Goal: Transaction & Acquisition: Book appointment/travel/reservation

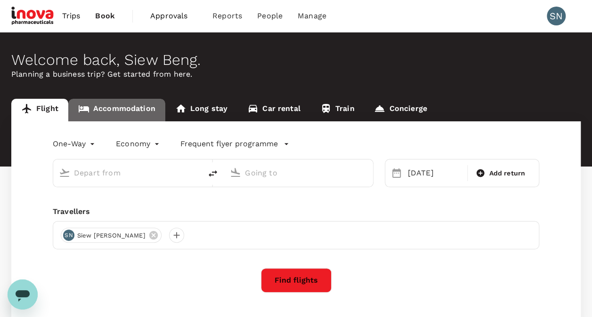
click at [122, 111] on link "Accommodation" at bounding box center [116, 110] width 97 height 23
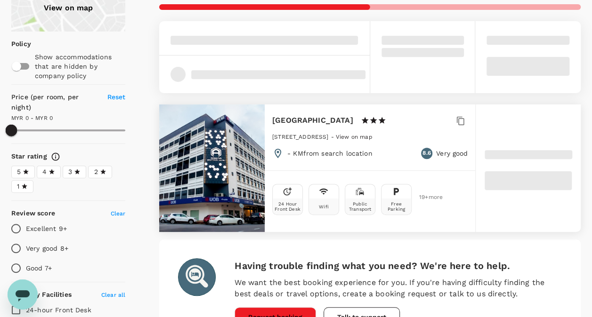
scroll to position [34, 0]
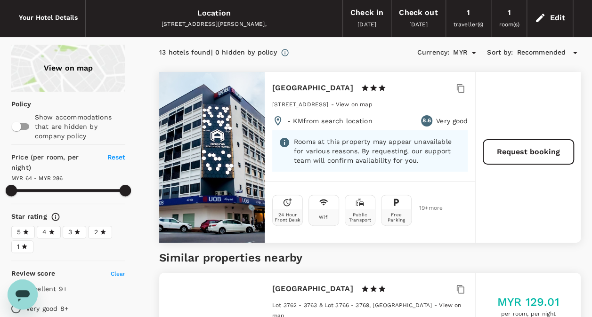
type input "285.23"
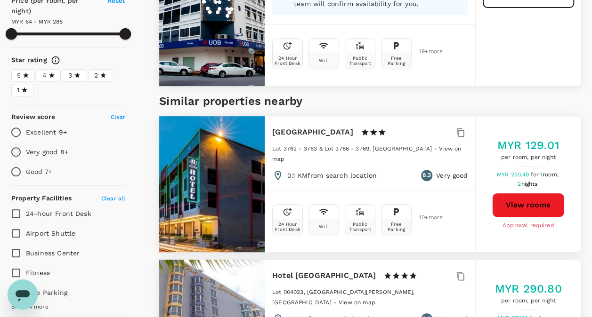
scroll to position [0, 0]
